Goal: Obtain resource: Download file/media

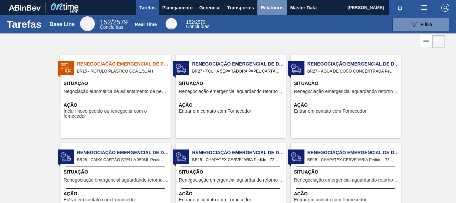
click at [267, 8] on span "Relatórios" at bounding box center [272, 8] width 23 height 8
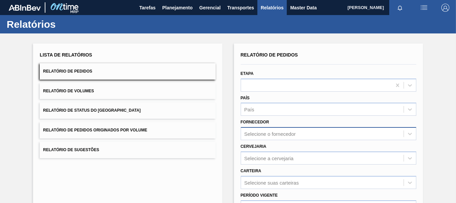
click at [272, 132] on div "Selecione o fornecedor" at bounding box center [329, 133] width 176 height 13
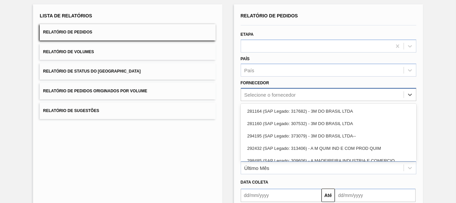
scroll to position [43, 0]
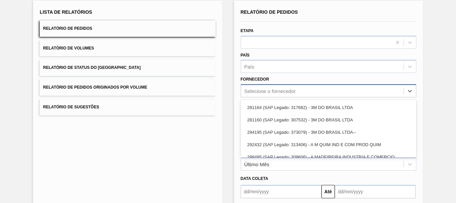
paste input "307331"
type input "307331"
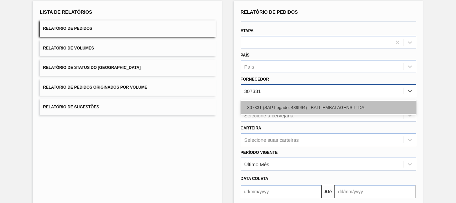
click at [276, 102] on div "307331 (SAP Legado: 439994) - BALL EMBALAGENS LTDA" at bounding box center [329, 107] width 176 height 12
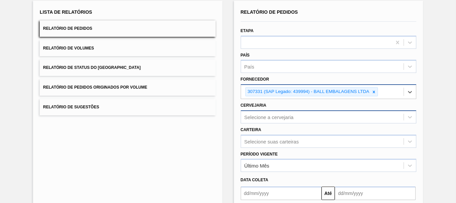
click at [281, 118] on div "Selecione a cervejaria" at bounding box center [329, 116] width 176 height 13
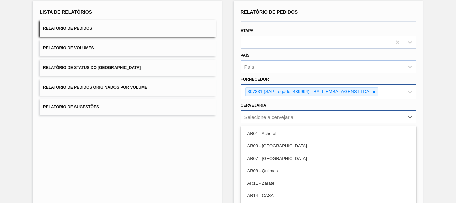
scroll to position [69, 0]
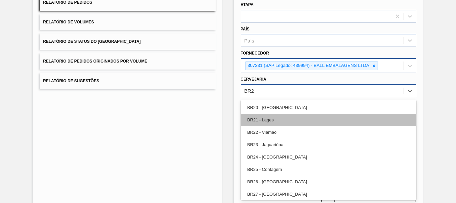
type input "BR21"
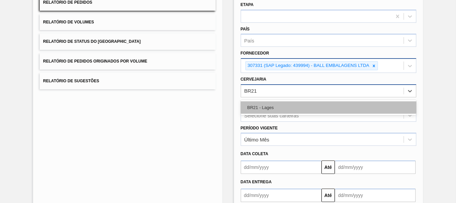
click at [285, 105] on div "BR21 - Lages" at bounding box center [329, 107] width 176 height 12
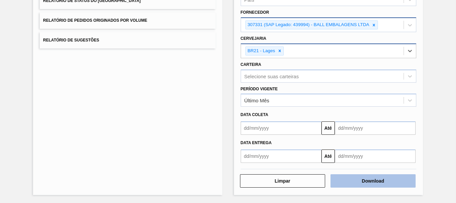
scroll to position [110, 0]
click at [385, 181] on button "Download" at bounding box center [372, 180] width 85 height 13
